Goal: Task Accomplishment & Management: Use online tool/utility

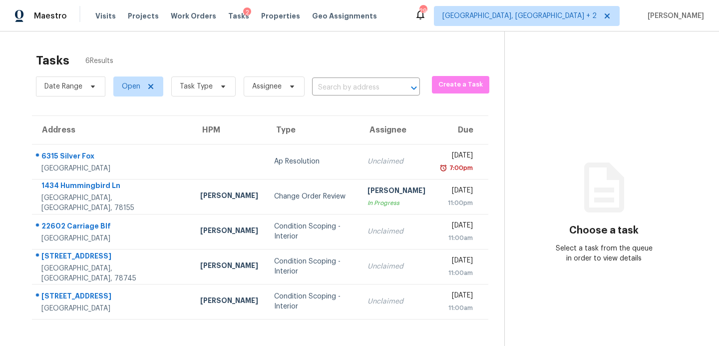
scroll to position [31, 0]
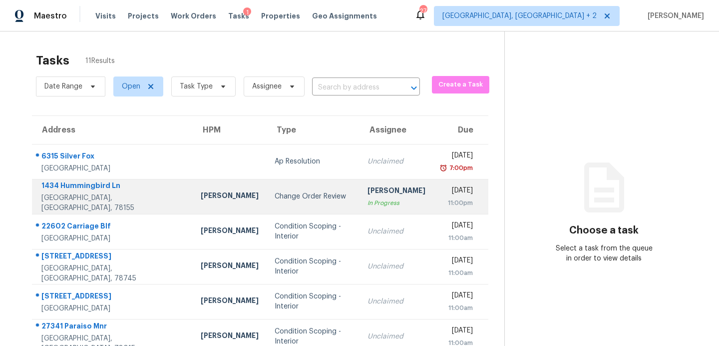
click at [275, 197] on div "Change Order Review" at bounding box center [313, 196] width 77 height 10
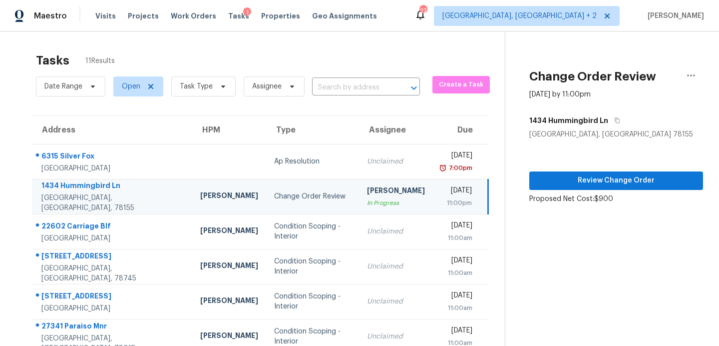
scroll to position [174, 0]
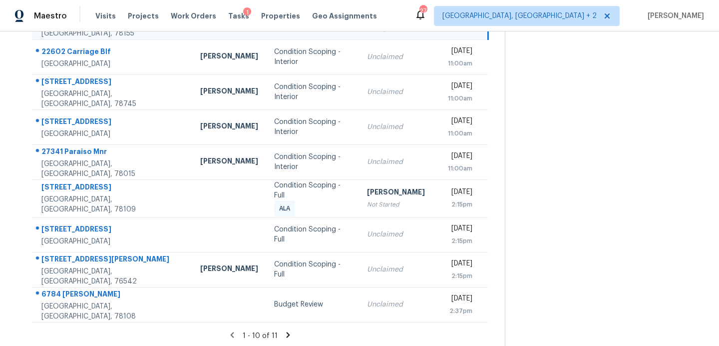
click at [287, 332] on icon at bounding box center [288, 334] width 3 height 5
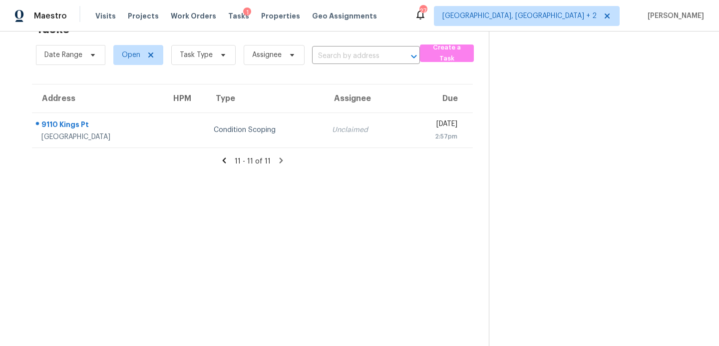
scroll to position [0, 0]
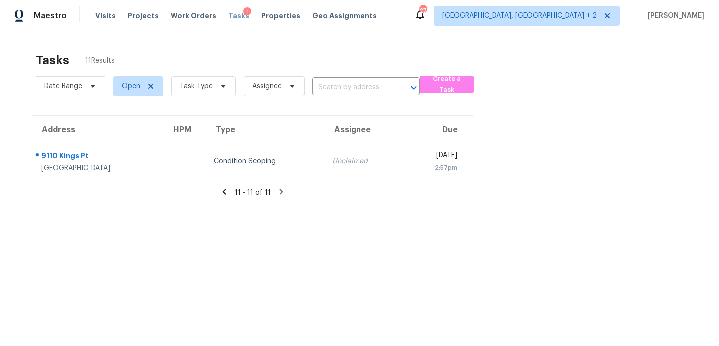
click at [228, 14] on span "Tasks" at bounding box center [238, 15] width 21 height 7
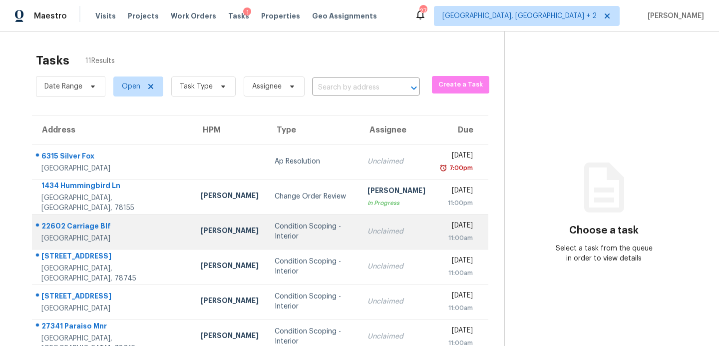
scroll to position [174, 0]
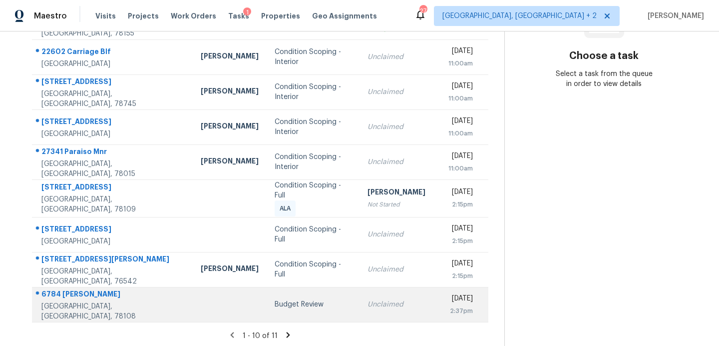
click at [275, 305] on div "Budget Review" at bounding box center [313, 304] width 77 height 10
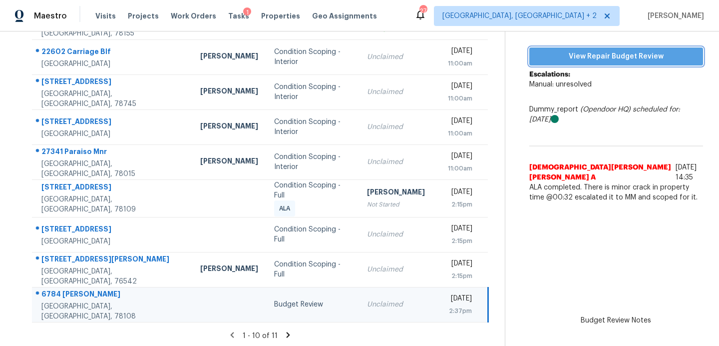
click at [606, 56] on span "View Repair Budget Review" at bounding box center [616, 56] width 158 height 12
